Goal: Transaction & Acquisition: Purchase product/service

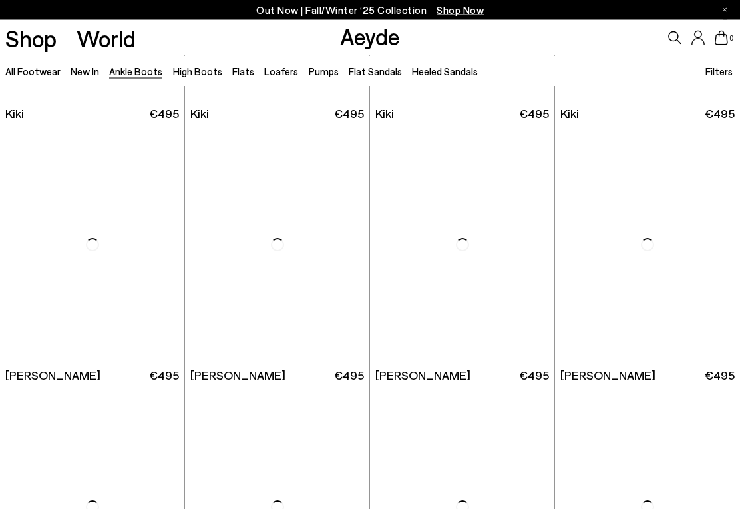
scroll to position [1530, 0]
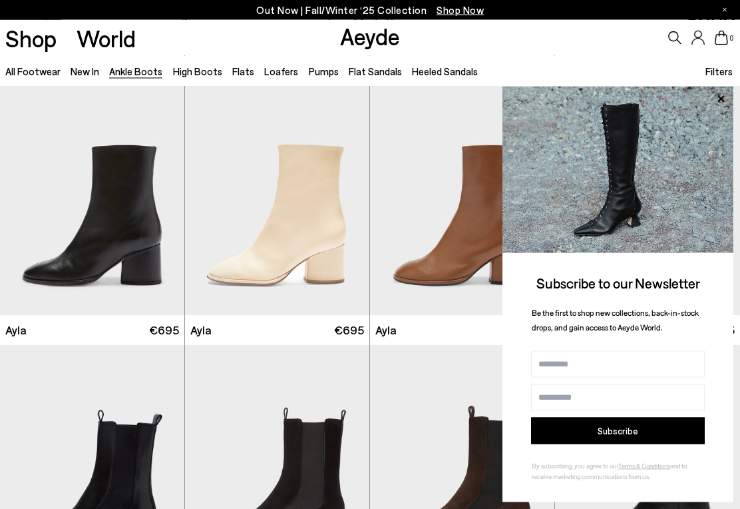
scroll to position [2885, 0]
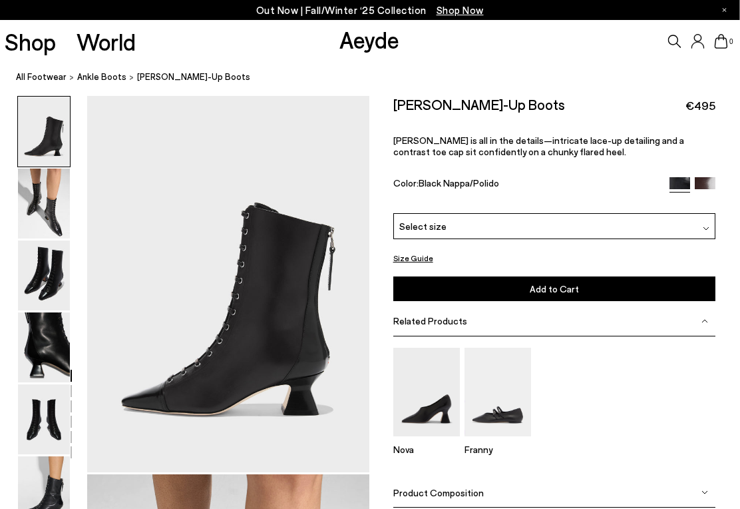
scroll to position [0, 24]
